Goal: Task Accomplishment & Management: Complete application form

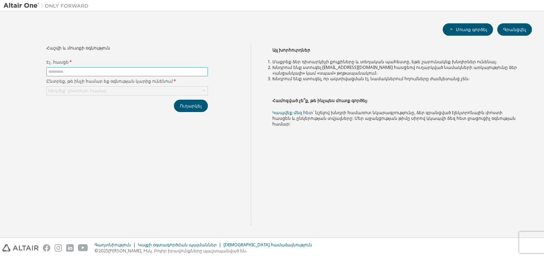
click at [91, 70] on input "text" at bounding box center [127, 72] width 158 height 6
type input "**********"
click at [89, 88] on font "Սեղմեք՝ ընտրելու համար" at bounding box center [77, 91] width 59 height 6
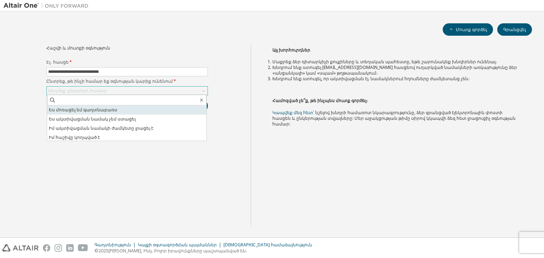
click at [77, 112] on font "Ես մոռացել եմ գաղտնաբառս" at bounding box center [83, 110] width 68 height 6
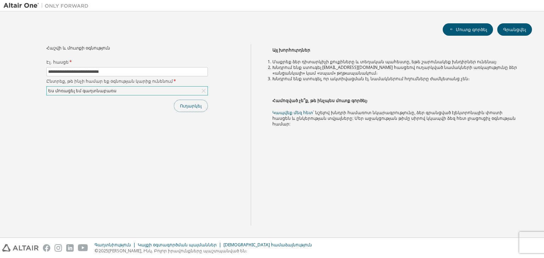
click at [194, 101] on button "Ուղարկել" at bounding box center [191, 106] width 34 height 12
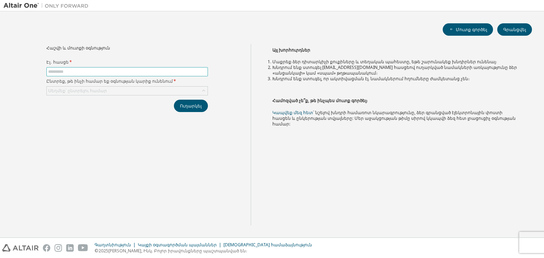
click at [131, 68] on span at bounding box center [126, 71] width 161 height 9
click at [131, 73] on input "text" at bounding box center [127, 72] width 158 height 6
type input "*"
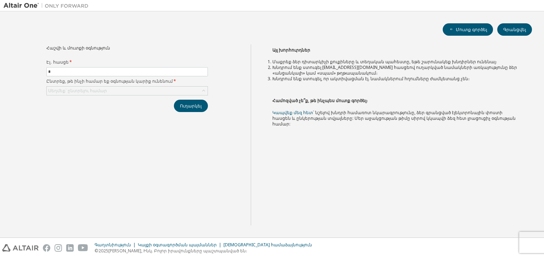
click at [128, 86] on div "Սեղմեք՝ ընտրելու համար" at bounding box center [126, 90] width 161 height 9
click at [519, 30] on font "Գրանցվել" at bounding box center [514, 30] width 23 height 6
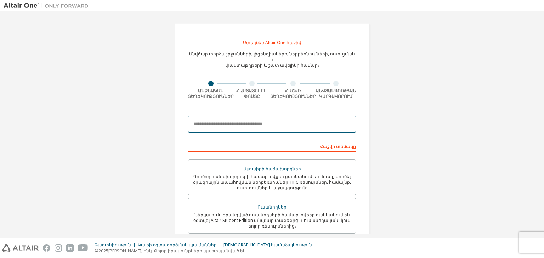
click at [243, 122] on input "email" at bounding box center [272, 124] width 168 height 17
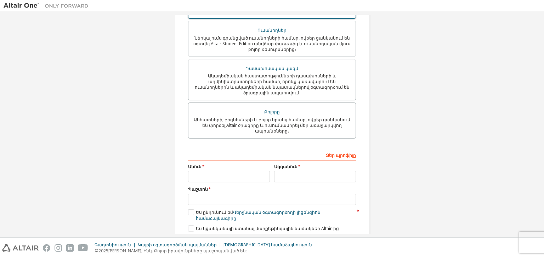
scroll to position [182, 0]
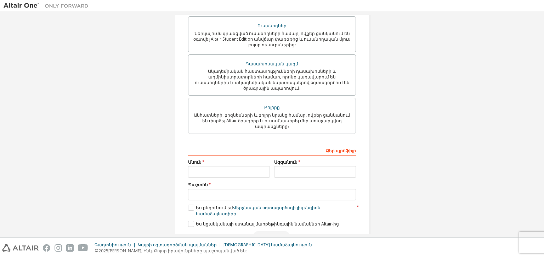
type input "**********"
click at [225, 166] on input "text" at bounding box center [229, 172] width 82 height 12
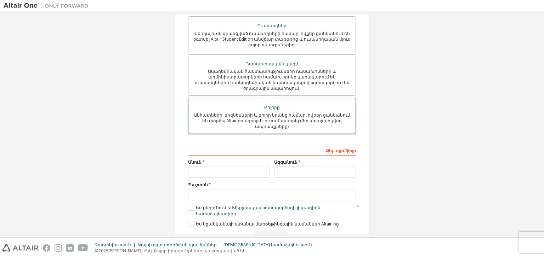
click at [233, 103] on div "Բոլորը" at bounding box center [272, 108] width 159 height 10
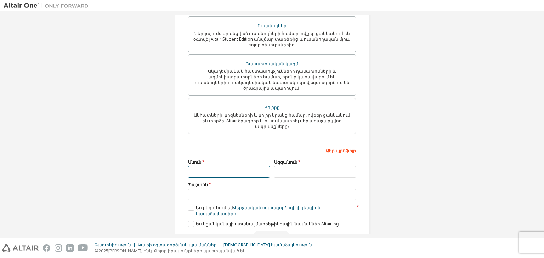
click at [232, 166] on input "text" at bounding box center [229, 172] width 82 height 12
type input "******"
click at [298, 166] on input "text" at bounding box center [315, 172] width 82 height 12
type input "*********"
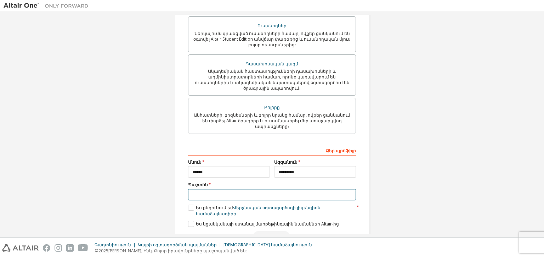
click at [271, 189] on input "text" at bounding box center [272, 195] width 168 height 12
type input "*********"
click at [191, 205] on label "Ես ընդունում եմ Վերջնական օգտագործողի լիցենզիոն համաձայնագիրը" at bounding box center [272, 211] width 168 height 12
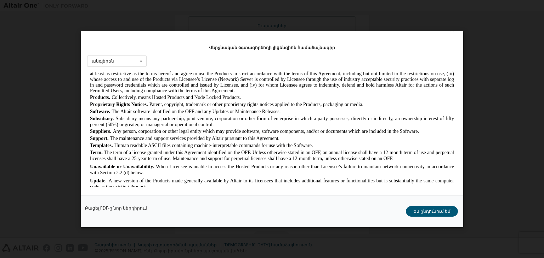
scroll to position [460, 0]
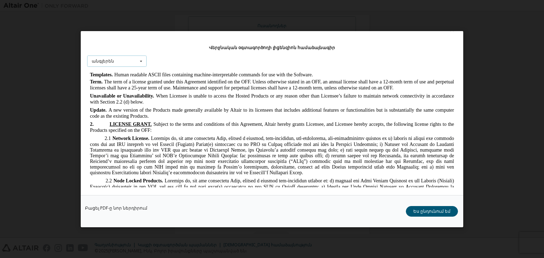
click at [117, 59] on div "անգլերեն անգլերեն չինական ֆրանսերեն գերմաներեն ճապոներեն կորեական պորտուգալերեն" at bounding box center [116, 61] width 59 height 12
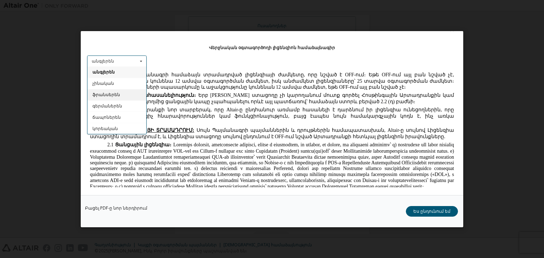
scroll to position [0, 0]
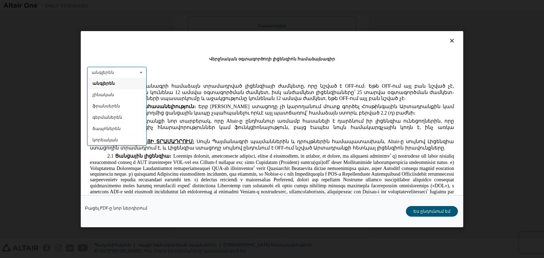
click at [162, 68] on div "Վերջնական օգտագործողի լիցենզիոն համաձայնագիր անգլերեն անգլերեն չինական ֆրանսերե…" at bounding box center [272, 113] width 382 height 164
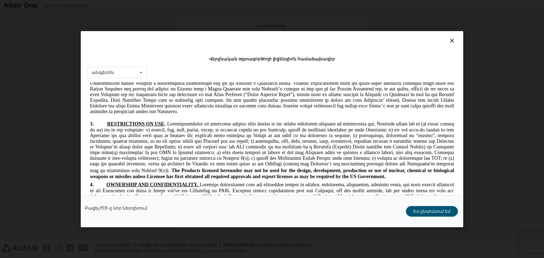
scroll to position [950, 0]
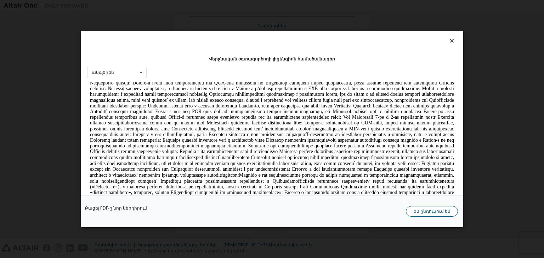
click at [430, 213] on font "Ես ընդունում եմ" at bounding box center [431, 211] width 37 height 6
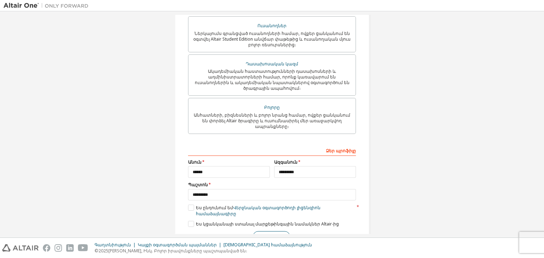
click at [268, 231] on button "Հաջորդը" at bounding box center [271, 236] width 37 height 11
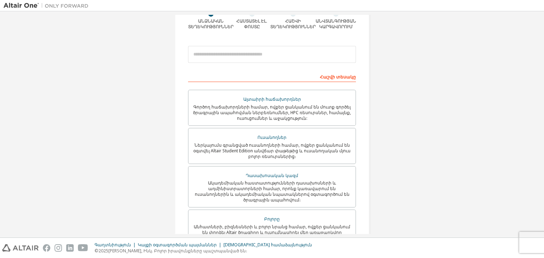
scroll to position [40, 0]
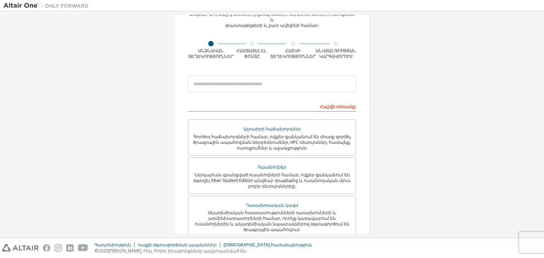
click at [24, 6] on img at bounding box center [48, 5] width 88 height 7
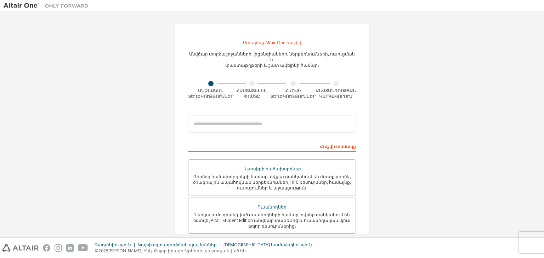
scroll to position [0, 0]
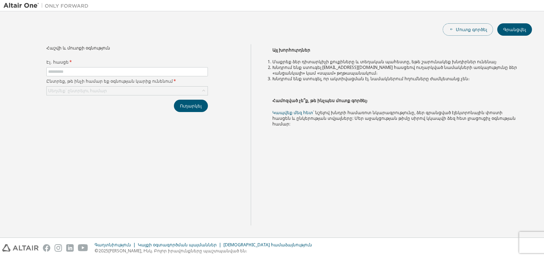
click at [463, 33] on button "Մուտք գործել" at bounding box center [467, 29] width 50 height 12
click at [289, 110] on font "Կապվեք մեզ հետ" at bounding box center [292, 113] width 41 height 6
click at [93, 67] on span at bounding box center [126, 71] width 161 height 9
click at [93, 69] on input "text" at bounding box center [127, 72] width 158 height 6
click at [511, 28] on font "Գրանցվել" at bounding box center [514, 30] width 23 height 6
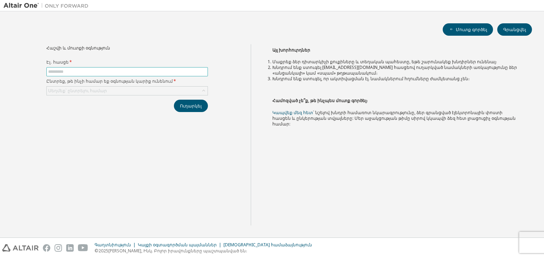
click at [68, 69] on input "text" at bounding box center [127, 72] width 158 height 6
type input "**********"
click at [102, 91] on div "Սեղմեք՝ ընտրելու համար" at bounding box center [127, 91] width 161 height 8
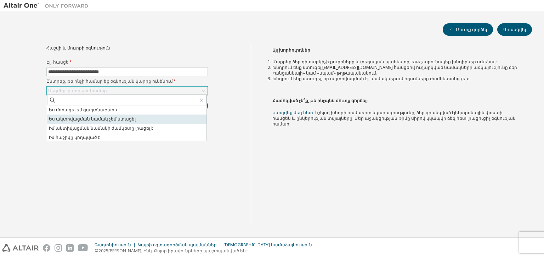
click at [84, 116] on font "Ես ակտիվացման նամակ չեմ ստացել" at bounding box center [92, 119] width 87 height 6
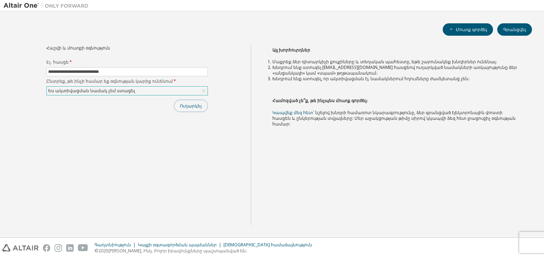
click at [195, 103] on font "Ուղարկել" at bounding box center [191, 106] width 22 height 6
